Goal: Task Accomplishment & Management: Use online tool/utility

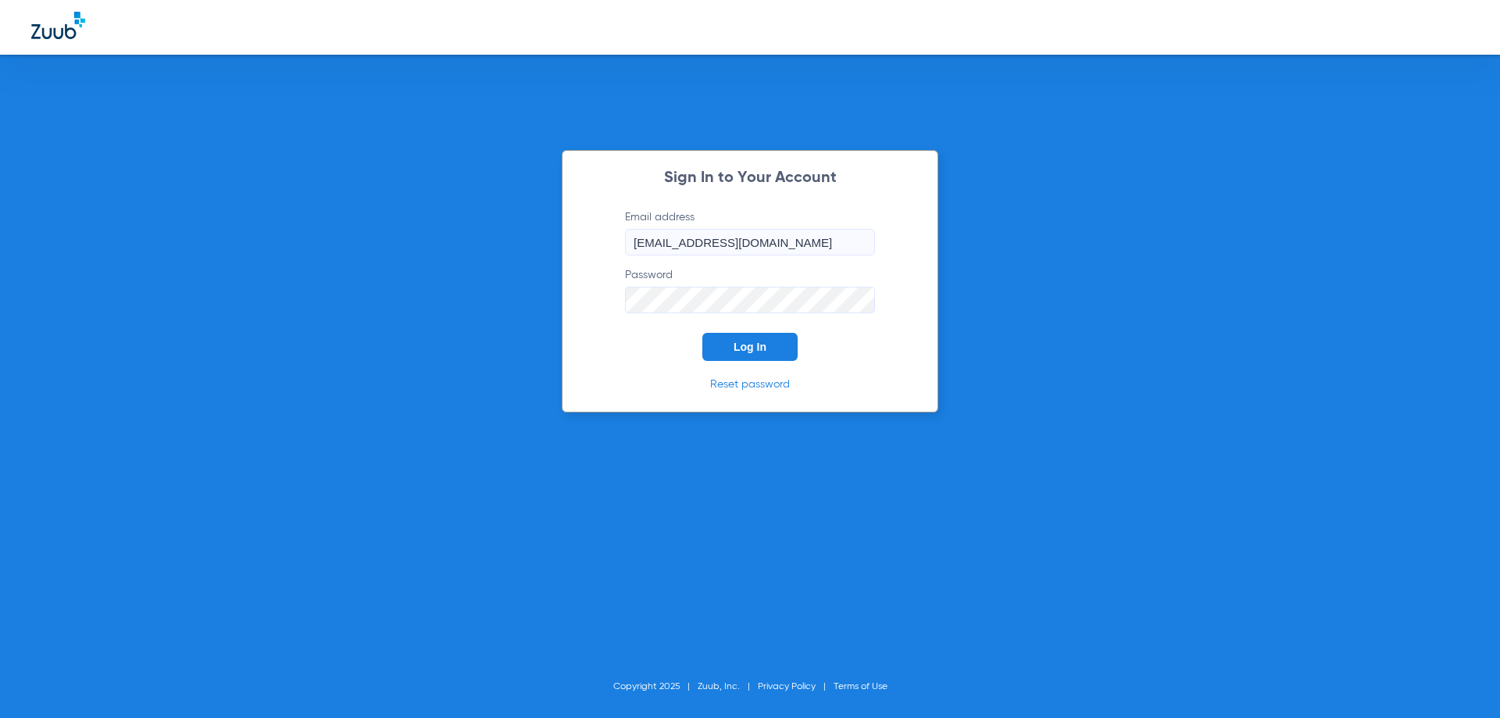
click at [734, 357] on button "Log In" at bounding box center [749, 347] width 95 height 28
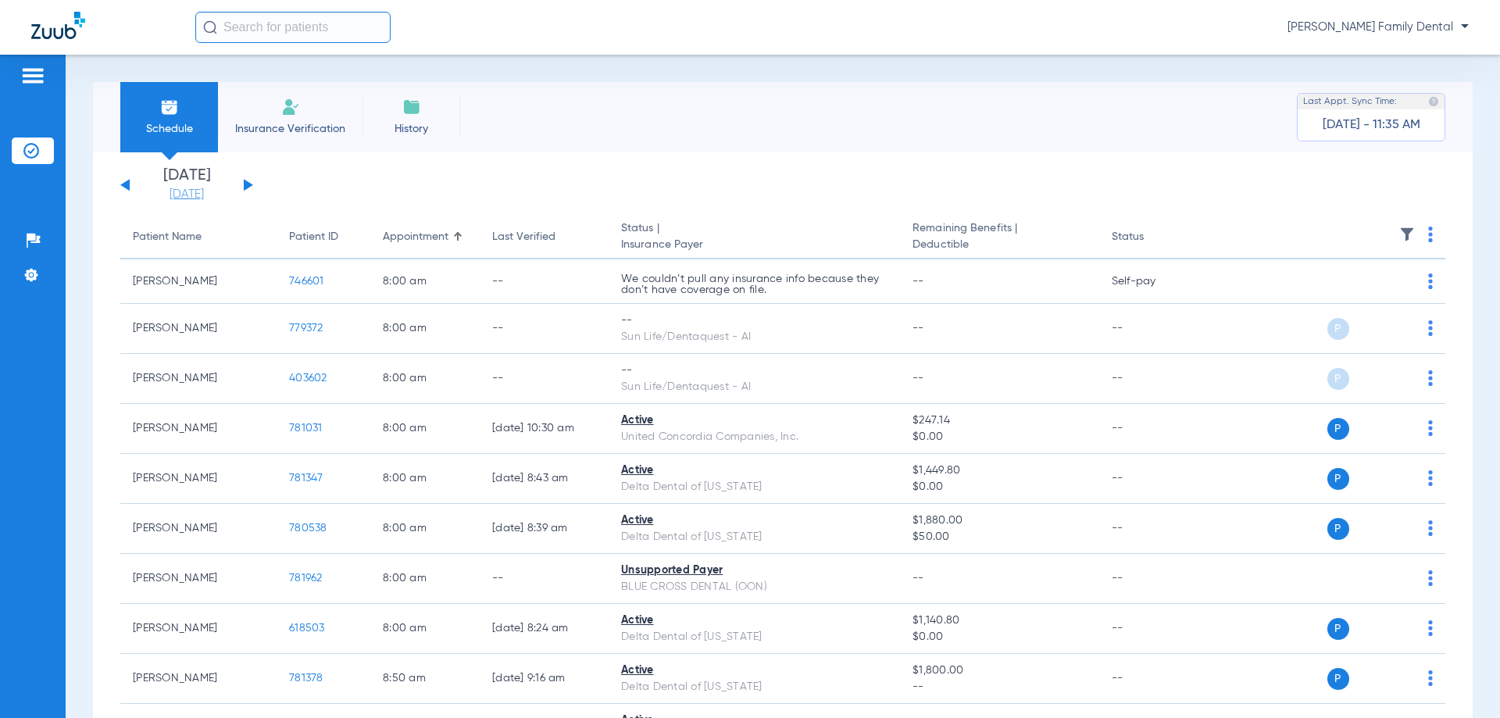
click at [184, 196] on link "[DATE]" at bounding box center [187, 195] width 94 height 16
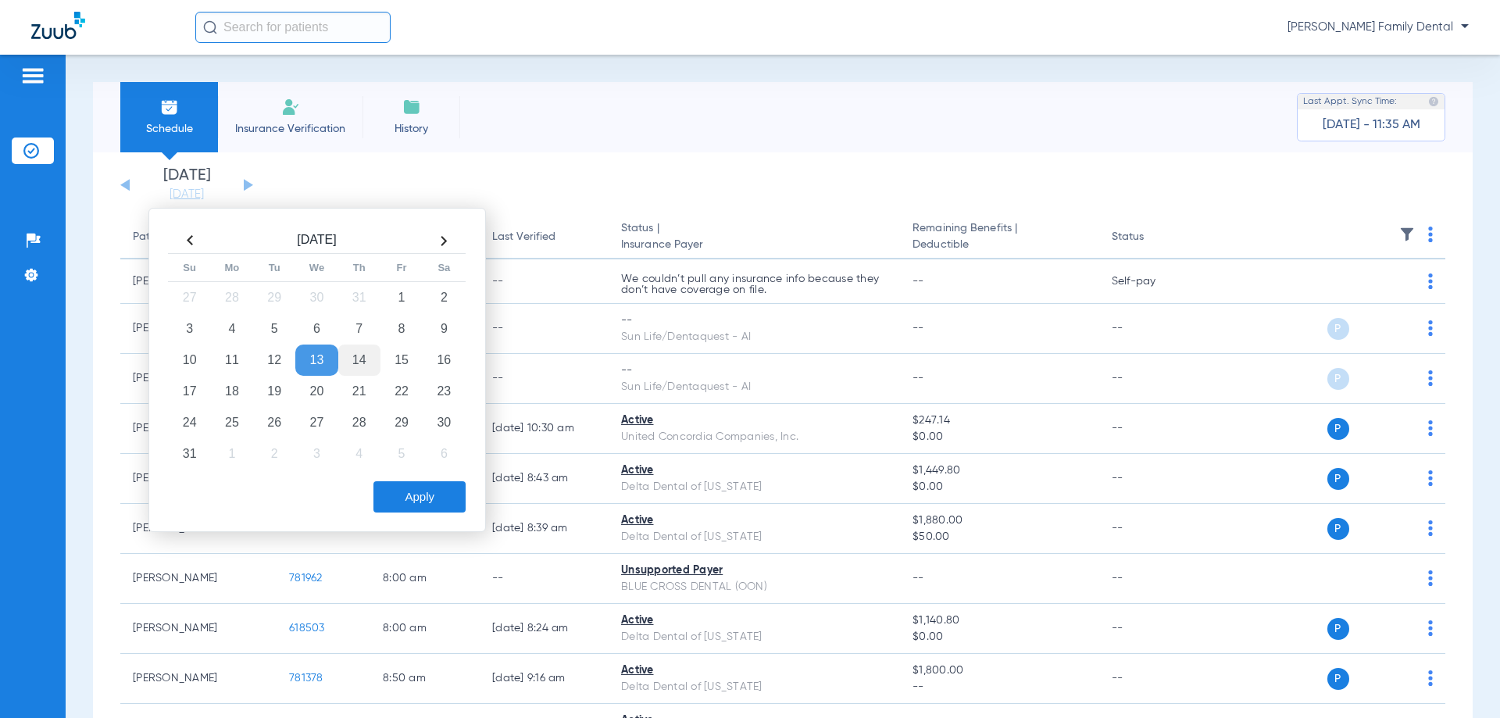
click at [363, 355] on td "14" at bounding box center [359, 360] width 42 height 31
click at [416, 492] on button "Apply" at bounding box center [419, 496] width 92 height 31
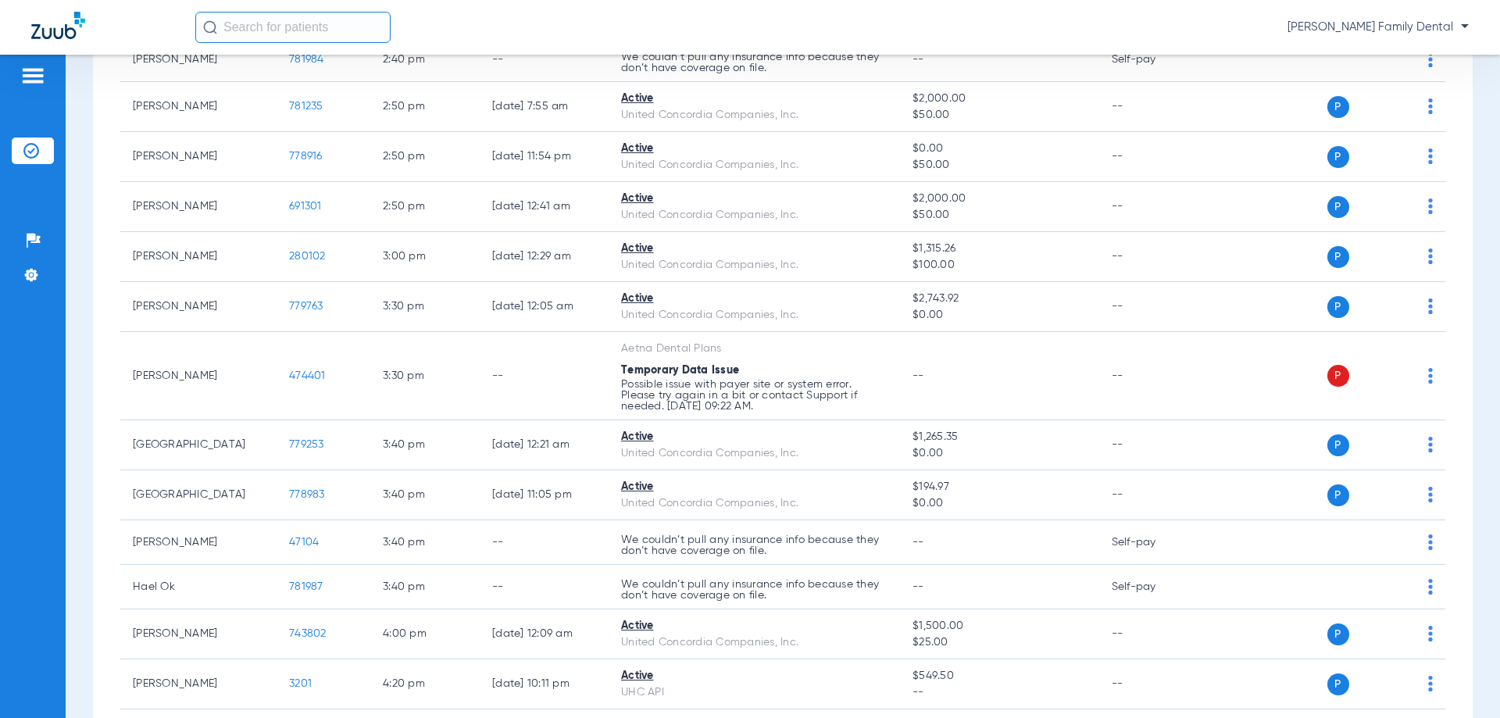
scroll to position [2657, 0]
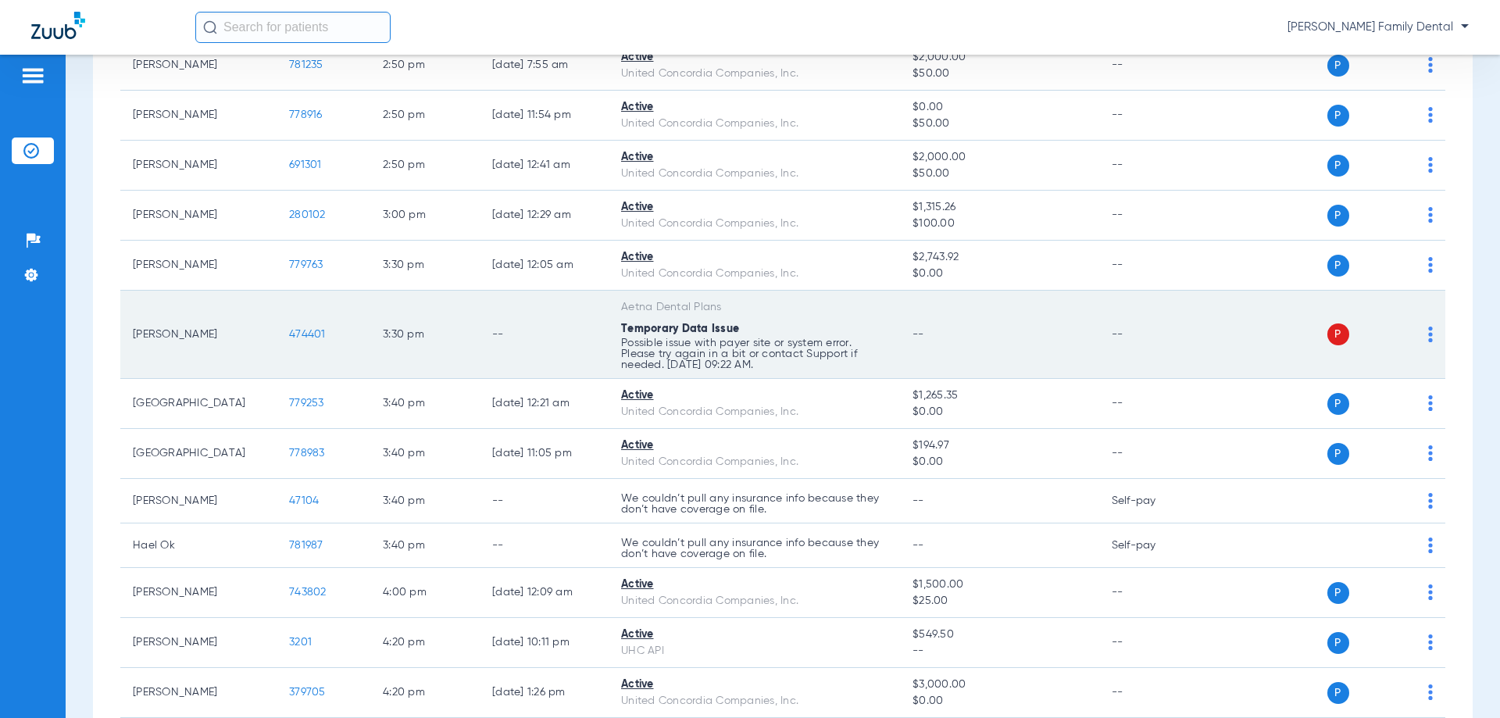
drag, startPoint x: 638, startPoint y: 333, endPoint x: 824, endPoint y: 338, distance: 186.8
click at [824, 338] on app-schedule-view-error "Temporary Data Issue Possible issue with payer site or system error. Please try…" at bounding box center [754, 345] width 266 height 49
click at [885, 351] on td "Aetna Dental Plans Temporary Data Issue Possible issue with payer site or syste…" at bounding box center [754, 335] width 291 height 88
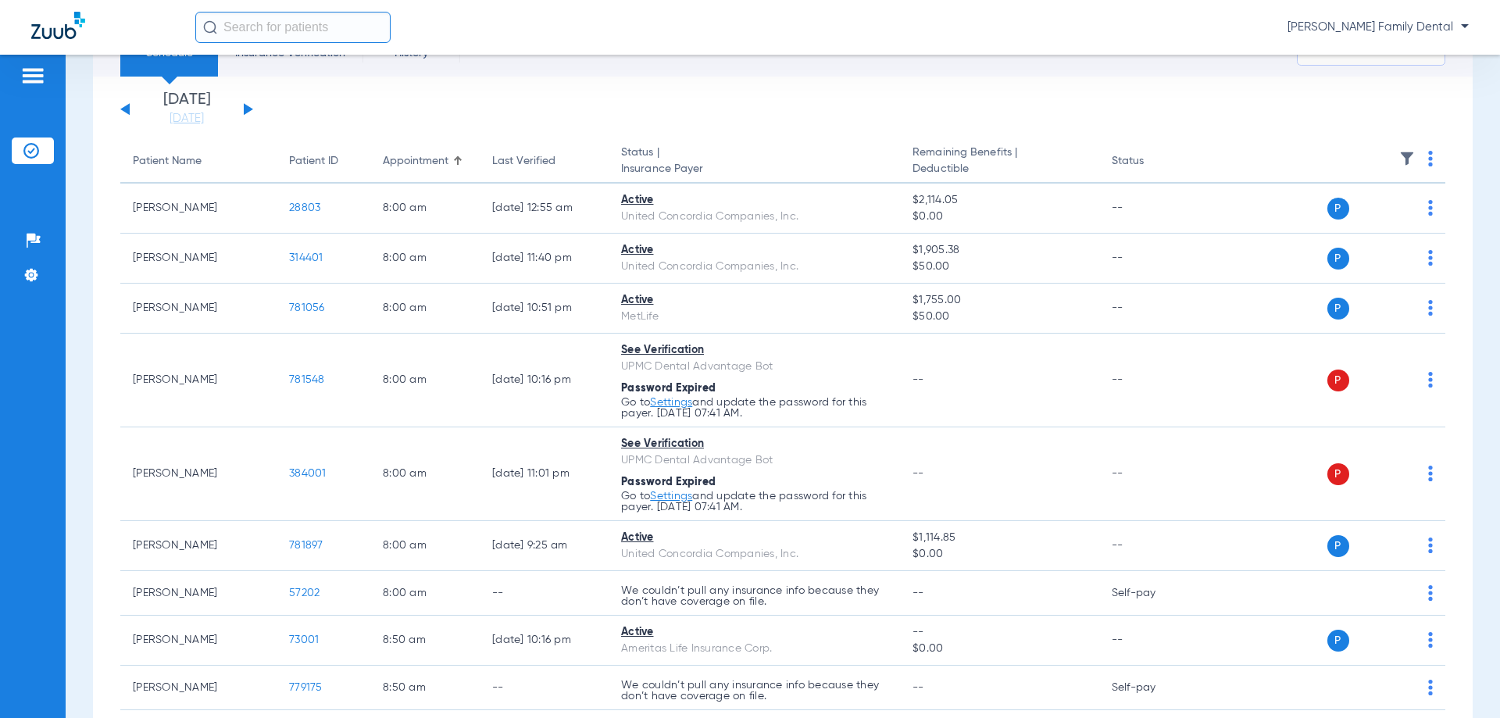
scroll to position [0, 0]
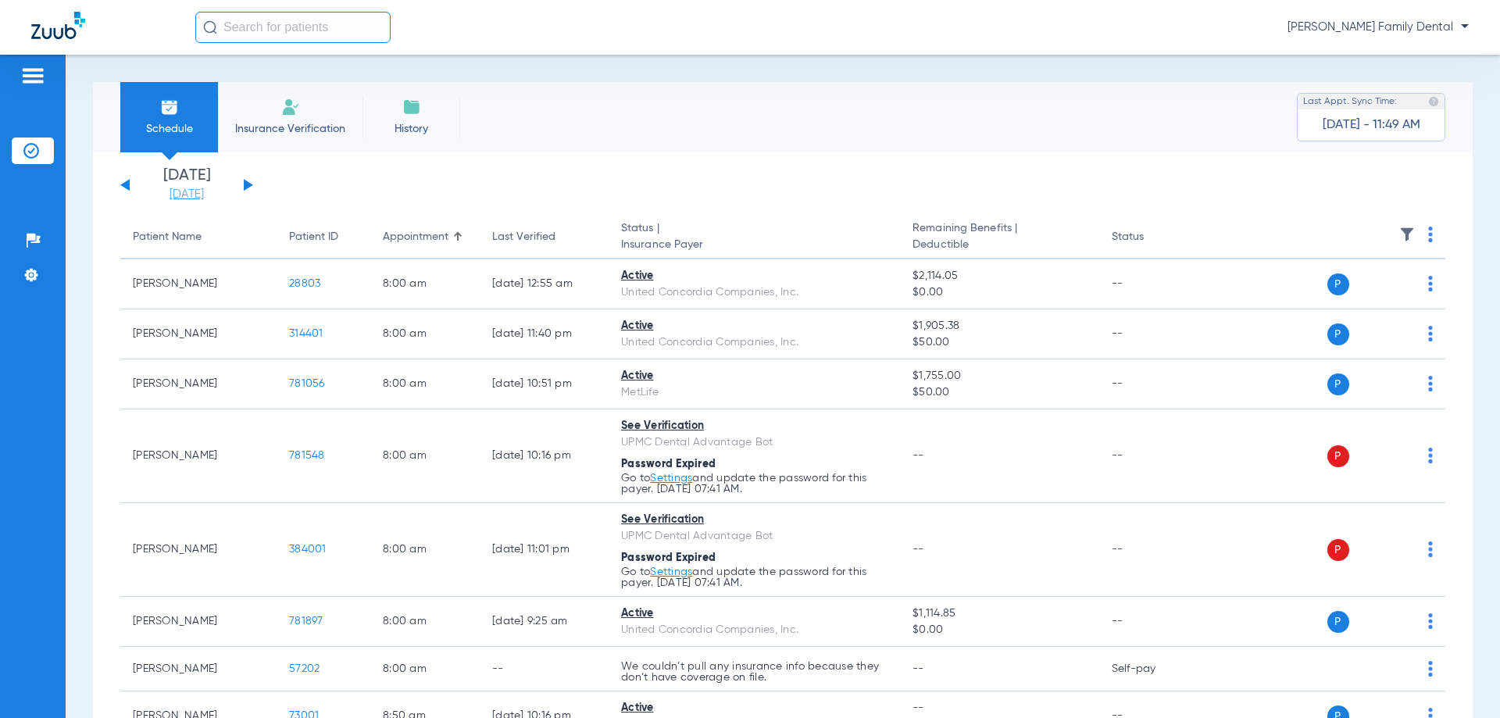
click at [175, 197] on link "[DATE]" at bounding box center [187, 195] width 94 height 16
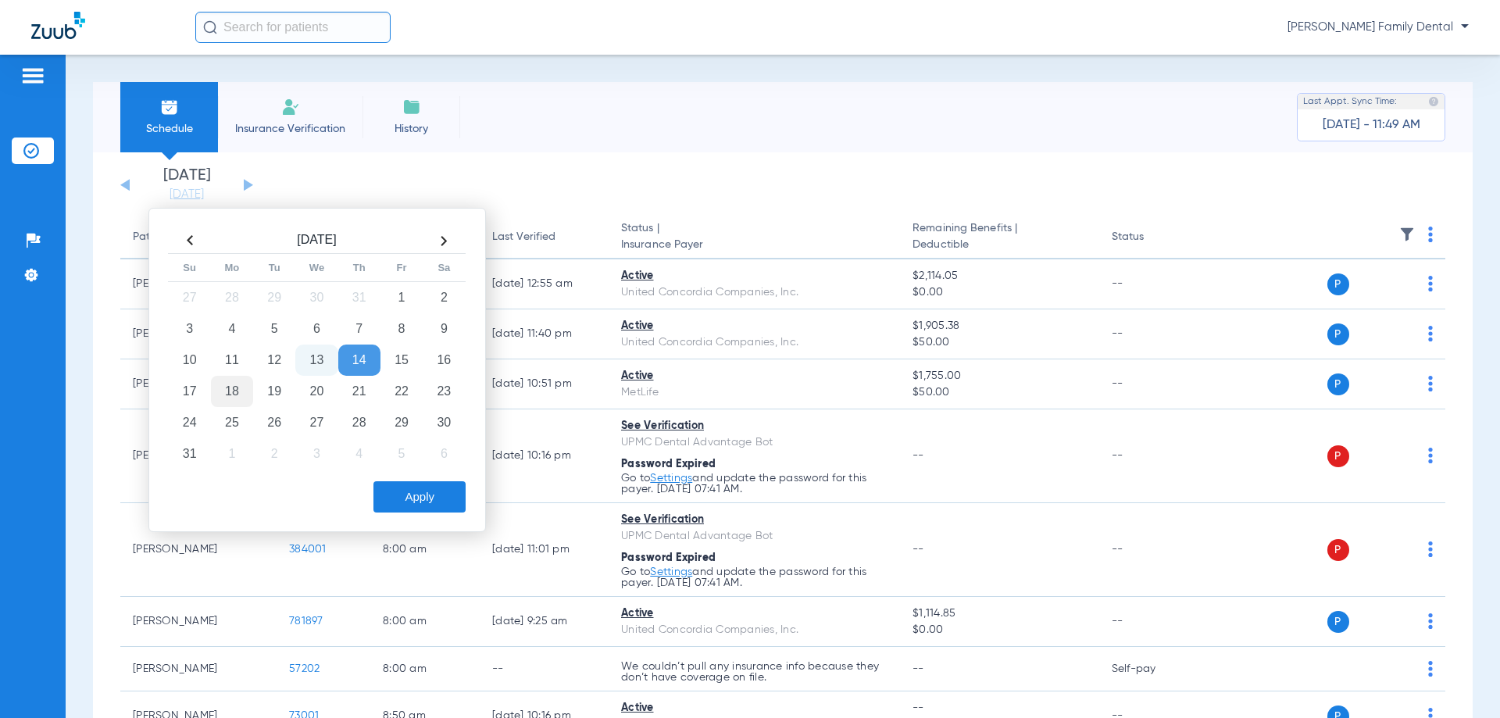
click at [230, 395] on td "18" at bounding box center [232, 391] width 42 height 31
click at [406, 494] on button "Apply" at bounding box center [419, 496] width 92 height 31
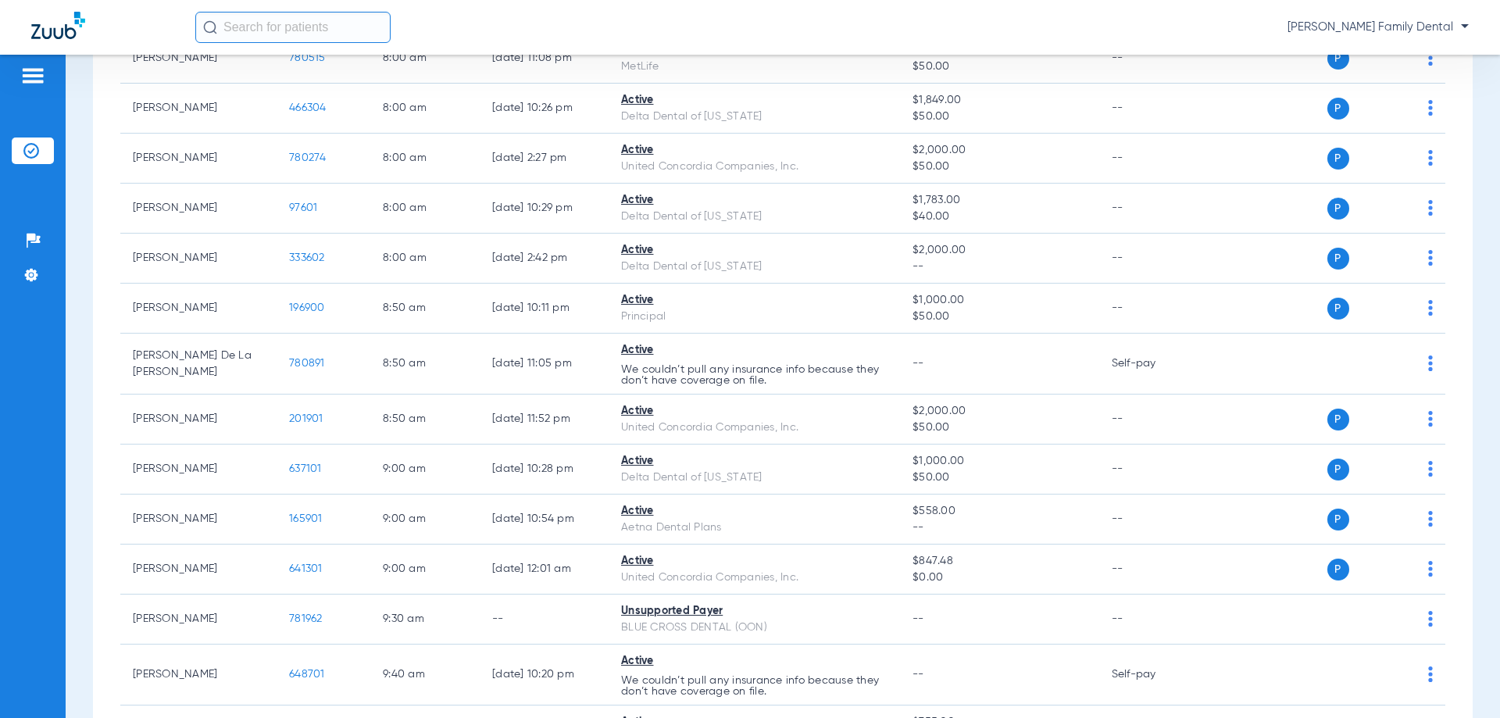
scroll to position [234, 0]
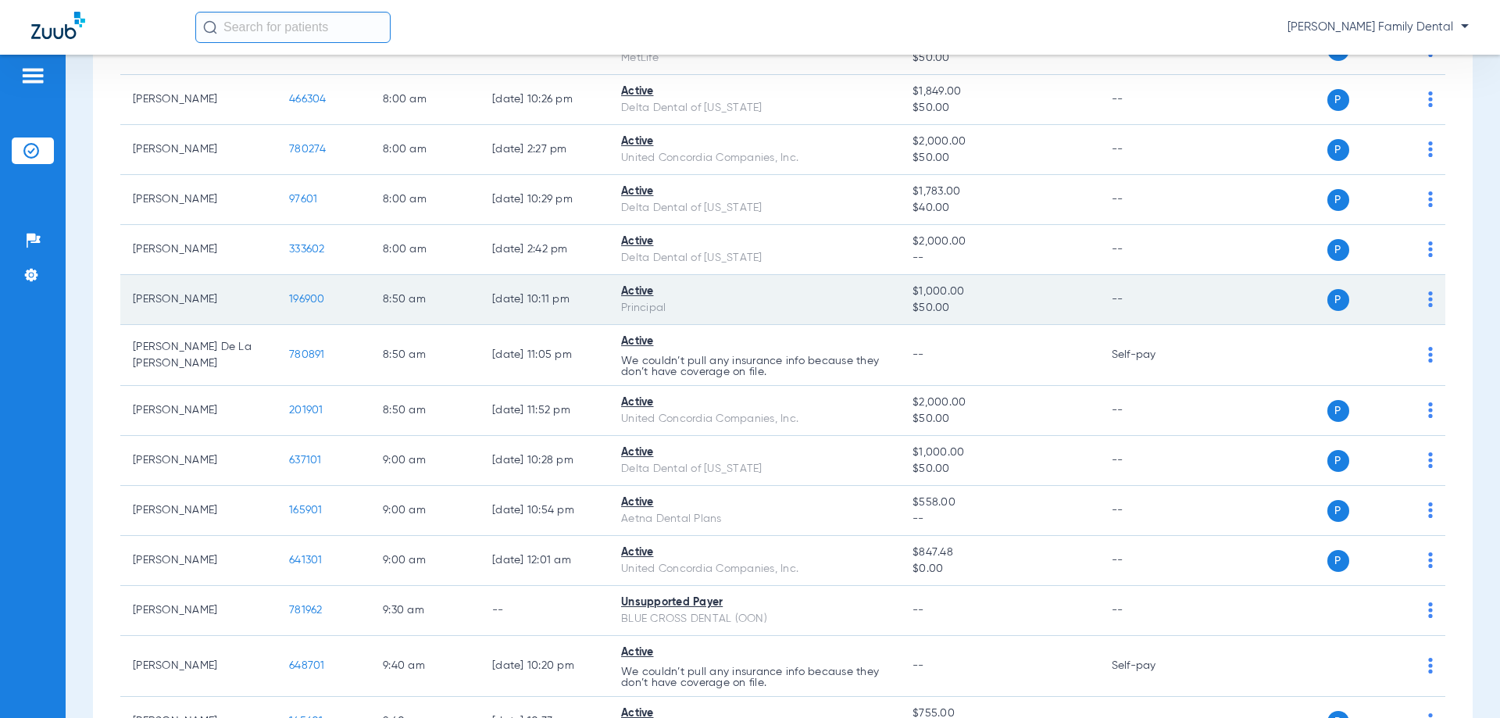
click at [295, 303] on span "196900" at bounding box center [307, 299] width 36 height 11
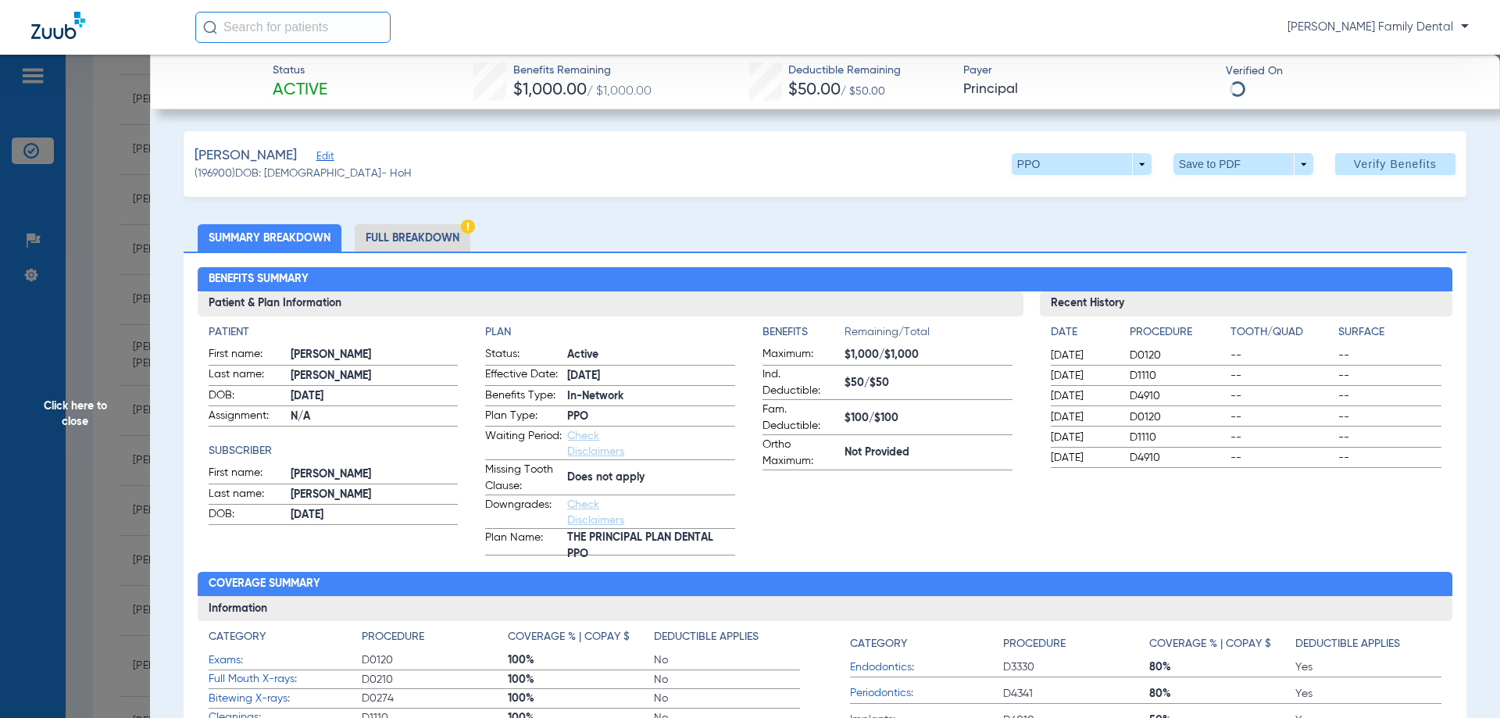
click at [430, 241] on li "Full Breakdown" at bounding box center [413, 237] width 116 height 27
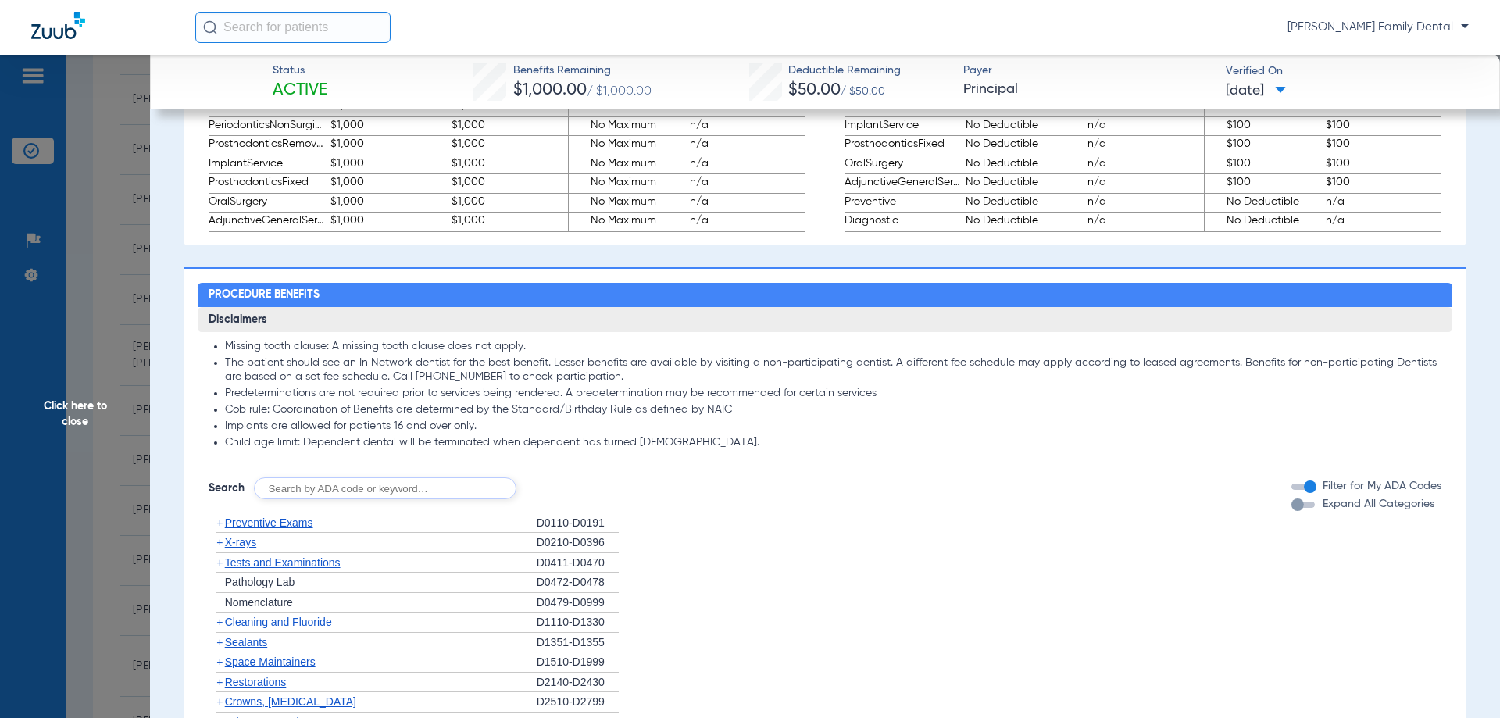
scroll to position [1094, 0]
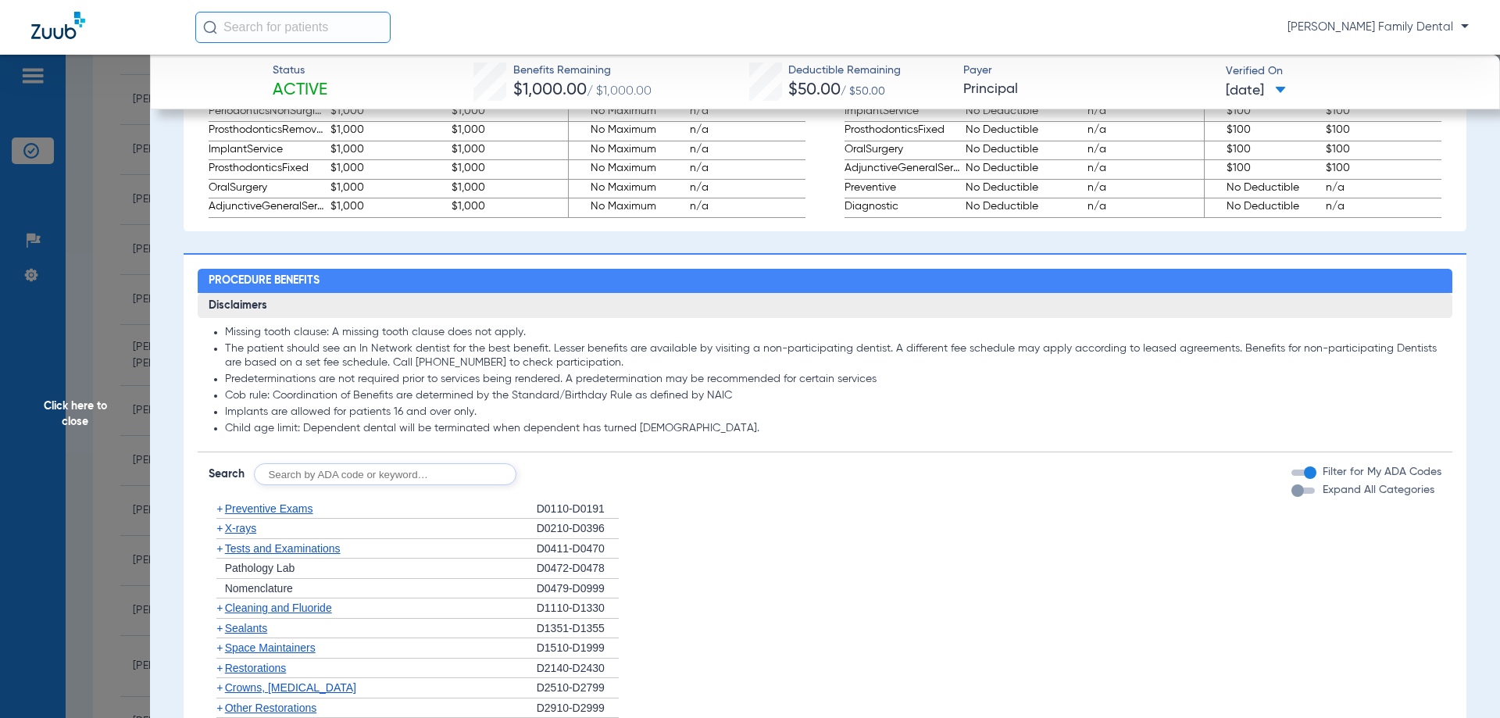
click at [80, 420] on span "Click here to close" at bounding box center [75, 414] width 150 height 718
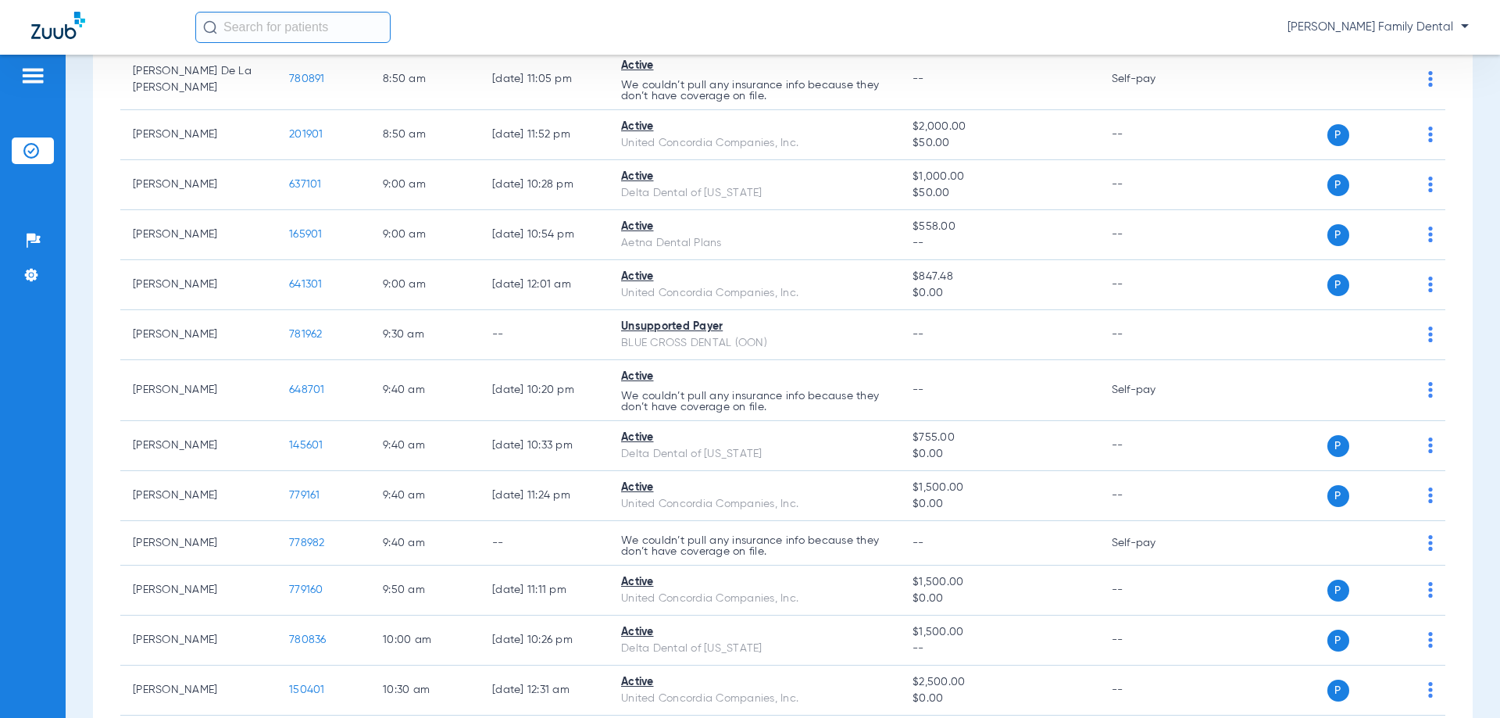
scroll to position [625, 0]
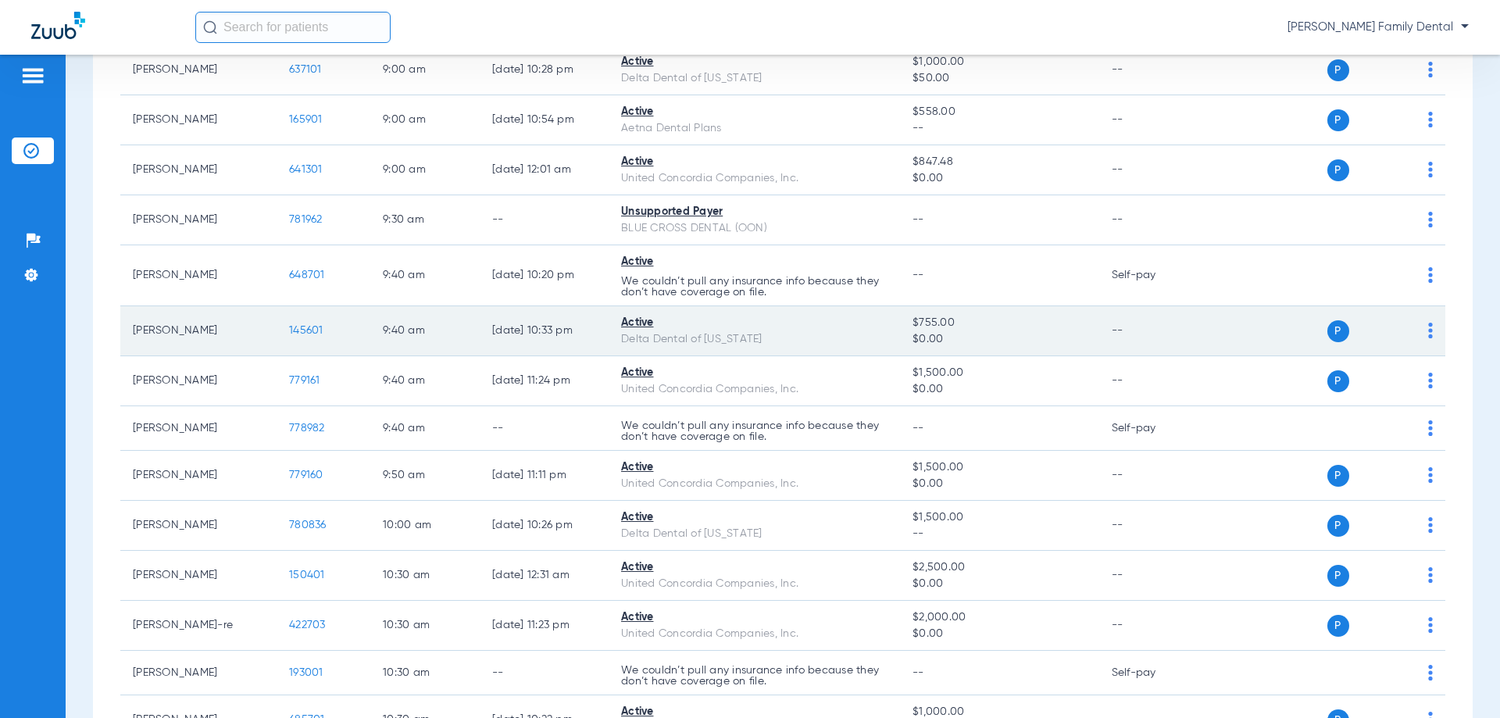
click at [307, 327] on span "145601" at bounding box center [306, 330] width 34 height 11
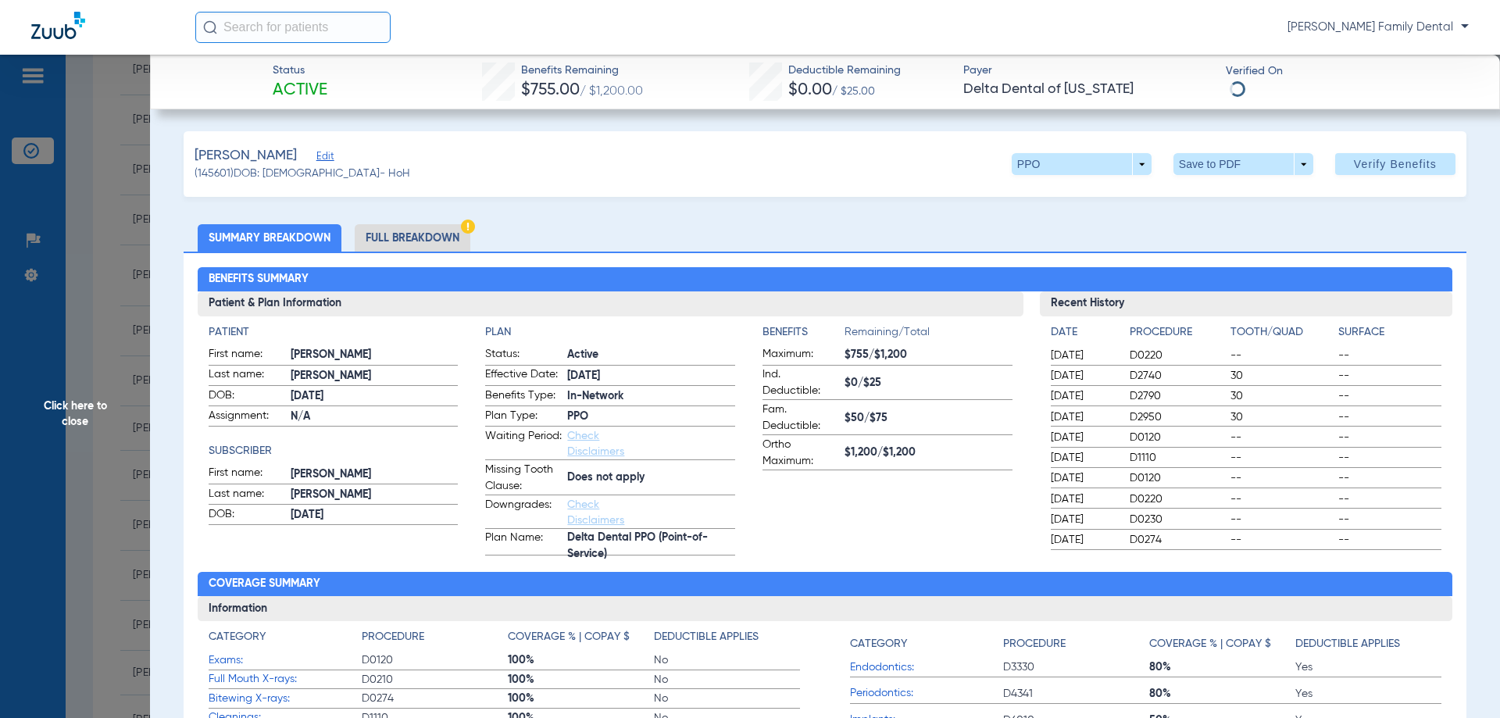
click at [435, 239] on li "Full Breakdown" at bounding box center [413, 237] width 116 height 27
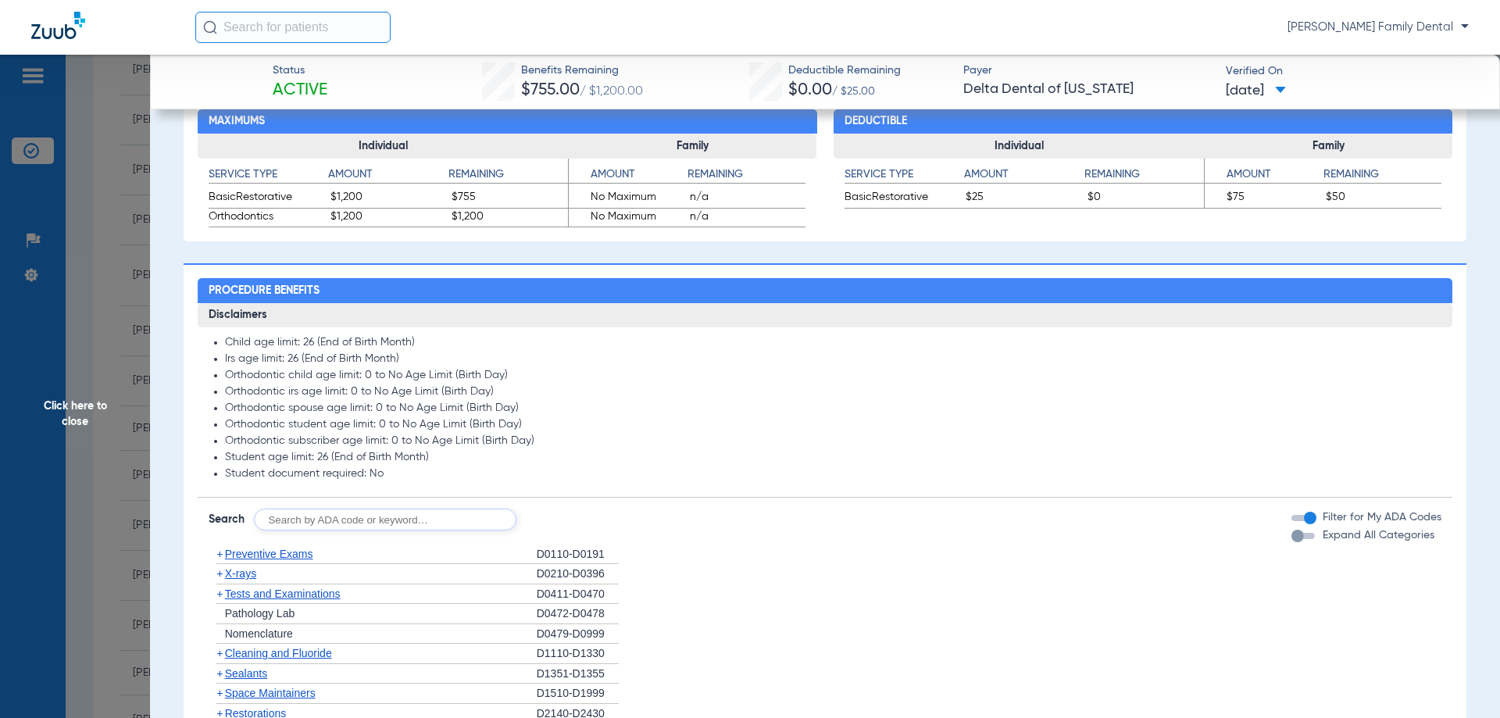
scroll to position [938, 0]
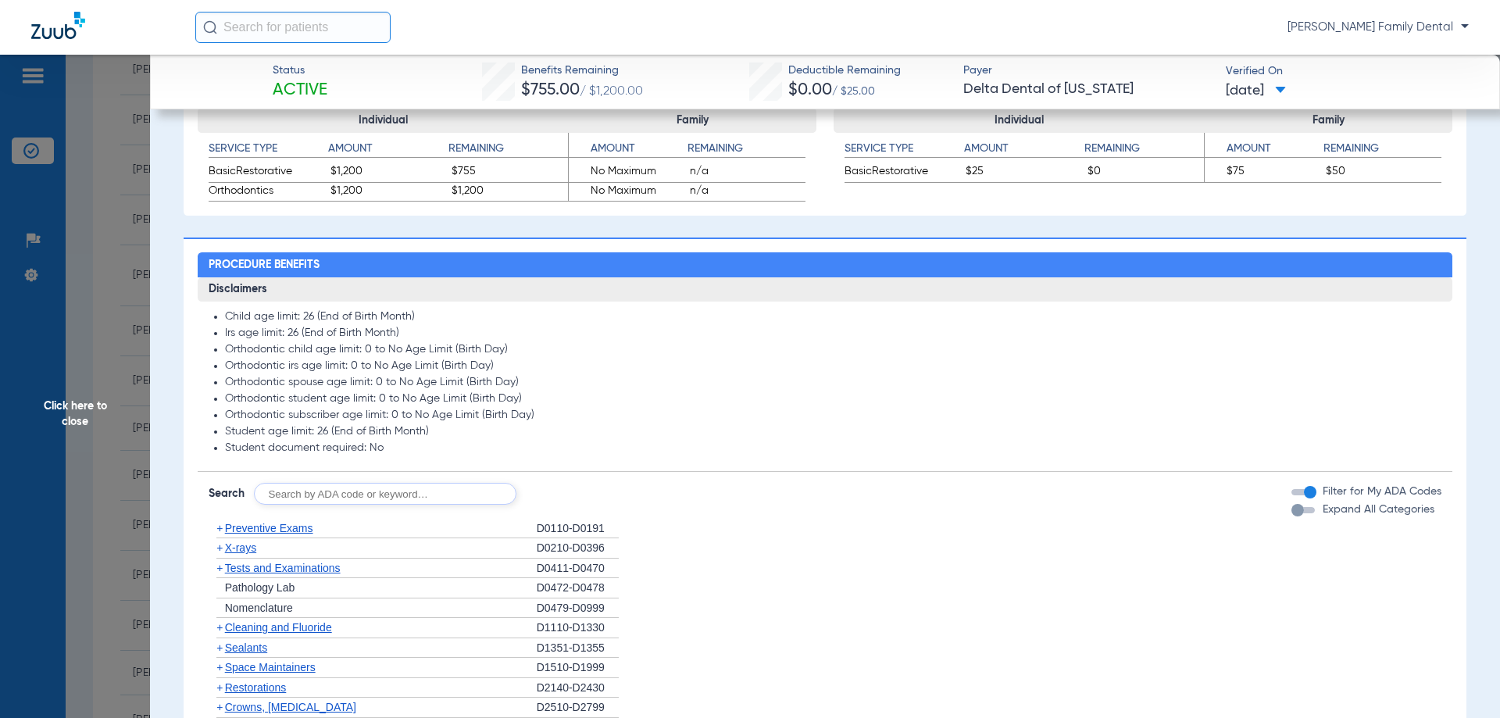
click at [58, 386] on span "Click here to close" at bounding box center [75, 414] width 150 height 718
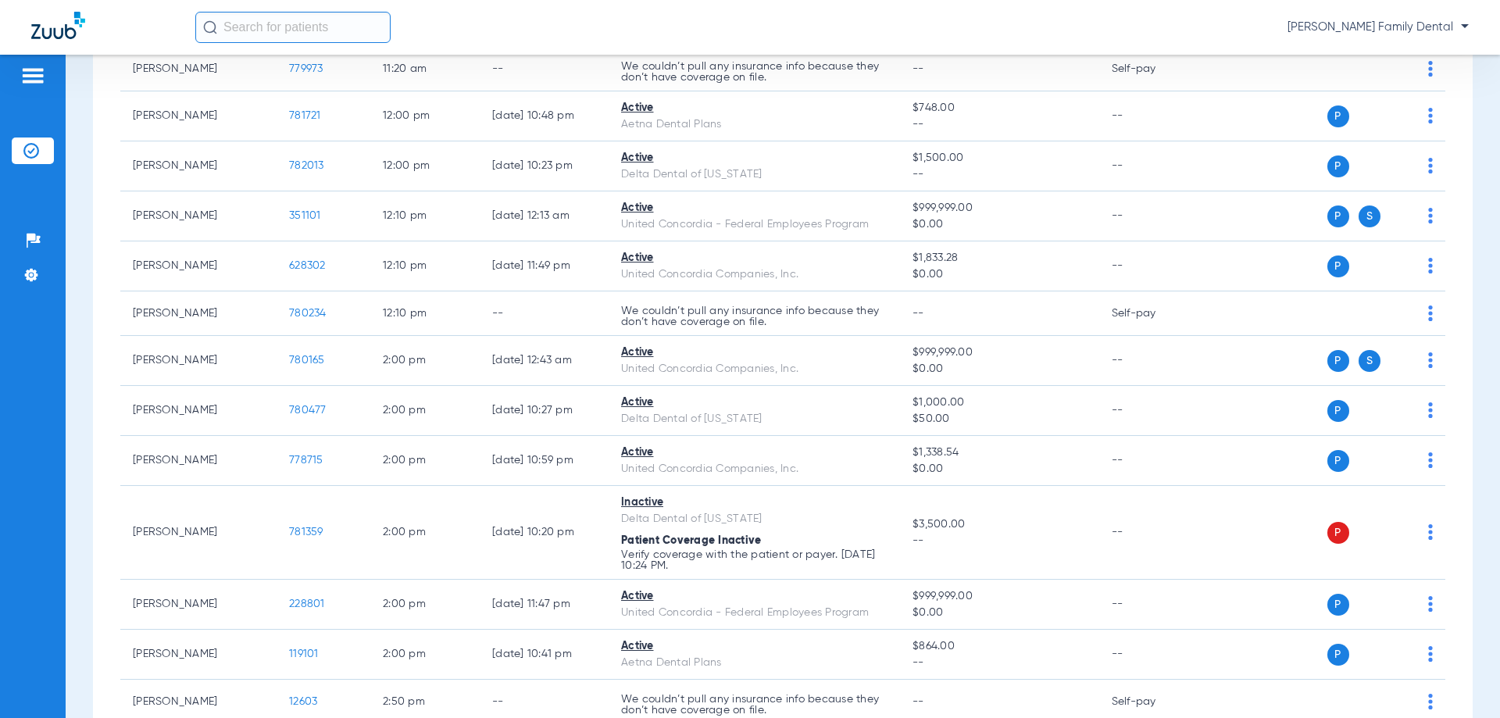
scroll to position [1641, 0]
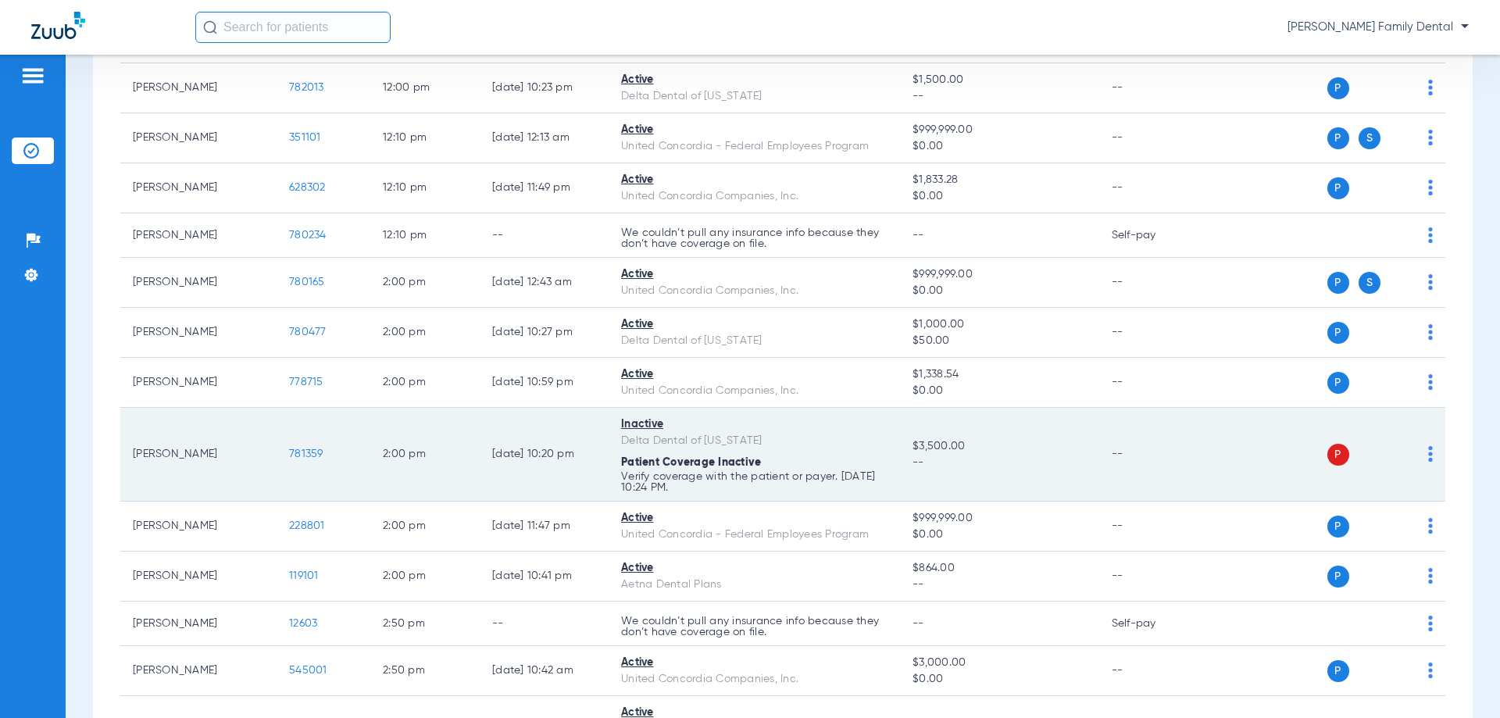
click at [315, 459] on span "781359" at bounding box center [306, 453] width 34 height 11
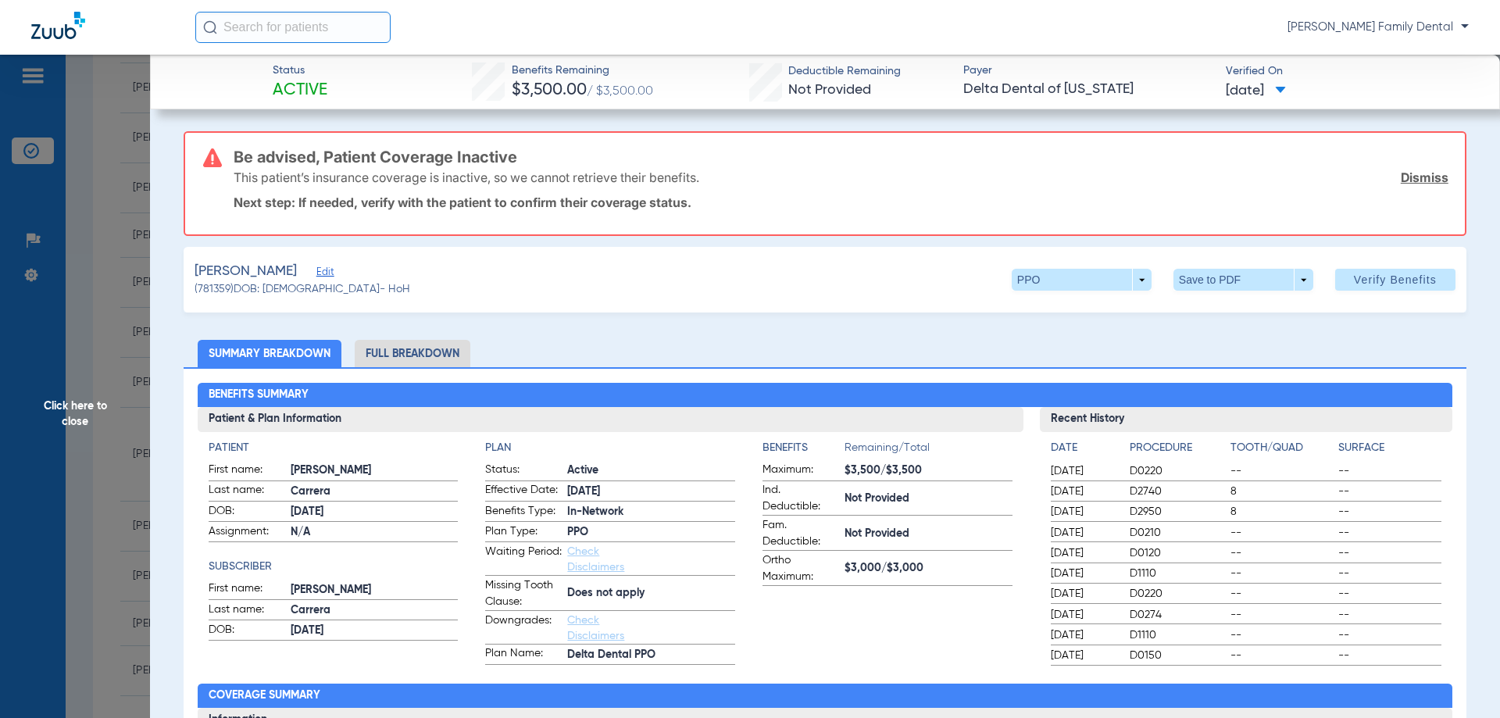
click at [108, 398] on span "Click here to close" at bounding box center [75, 414] width 150 height 718
